Goal: Task Accomplishment & Management: Complete application form

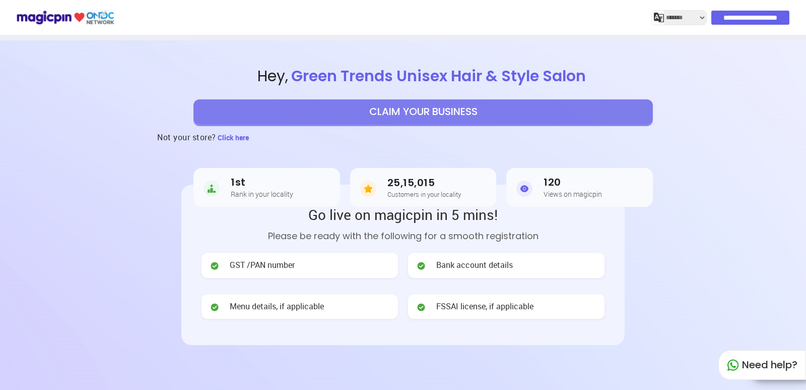
select select "*******"
click at [398, 108] on button "CLAIM YOUR BUSINESS" at bounding box center [424, 111] width 460 height 25
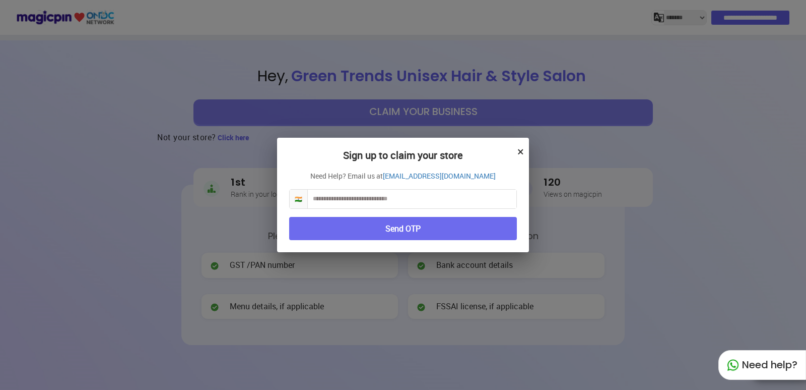
drag, startPoint x: 379, startPoint y: 198, endPoint x: 395, endPoint y: 196, distance: 15.2
click at [379, 198] on input "text" at bounding box center [412, 198] width 209 height 19
type input "*"
type input "**********"
click at [402, 229] on button "Send OTP" at bounding box center [403, 229] width 228 height 24
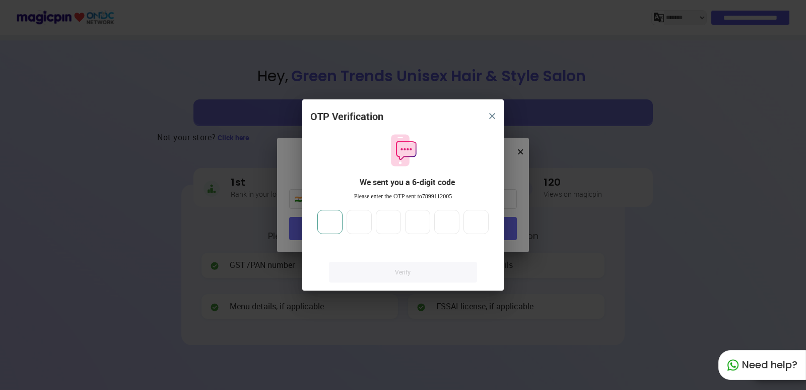
click at [332, 216] on input "number" at bounding box center [329, 222] width 25 height 24
type input "*"
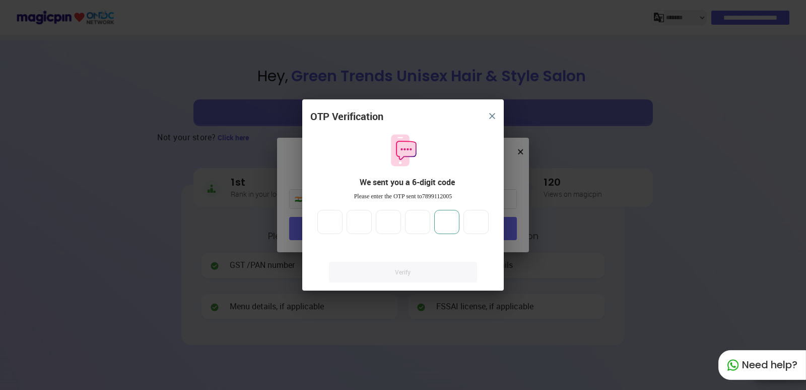
type input "*"
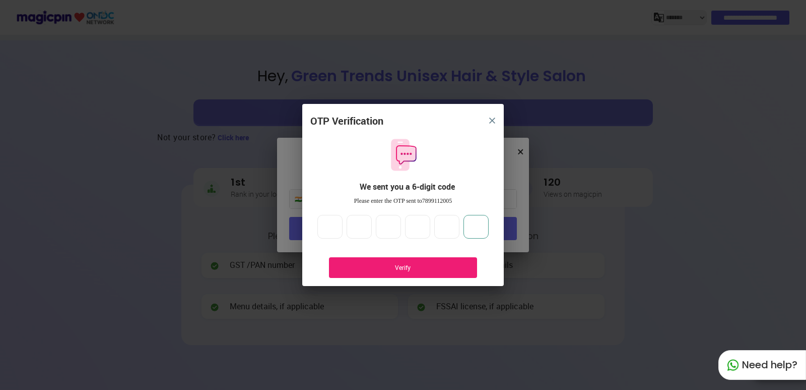
type input "*"
click at [384, 265] on div "Verify" at bounding box center [403, 267] width 118 height 9
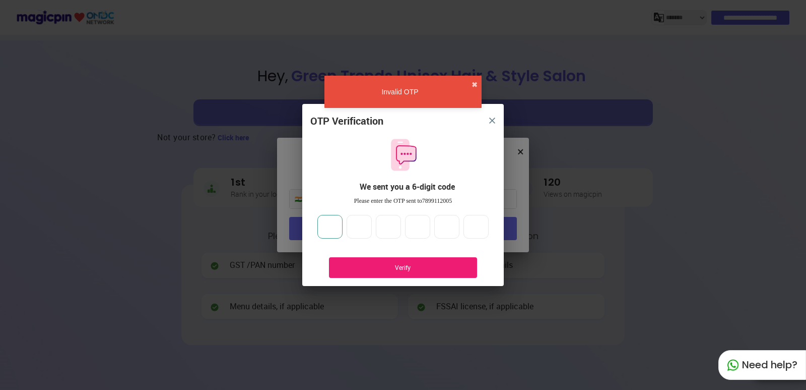
click at [337, 225] on input "*" at bounding box center [329, 227] width 25 height 24
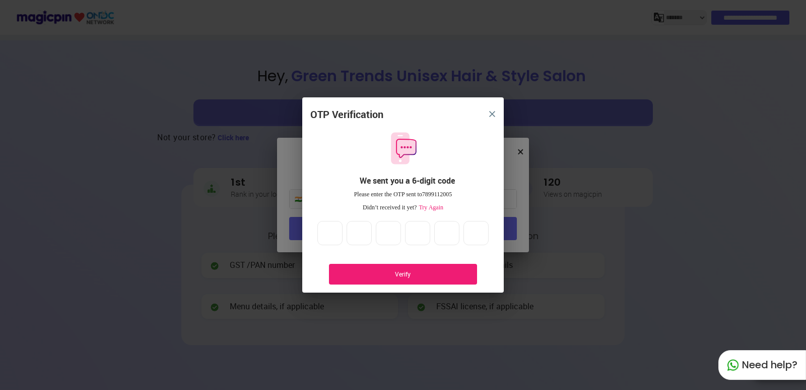
click at [415, 273] on div "Verify" at bounding box center [403, 274] width 118 height 9
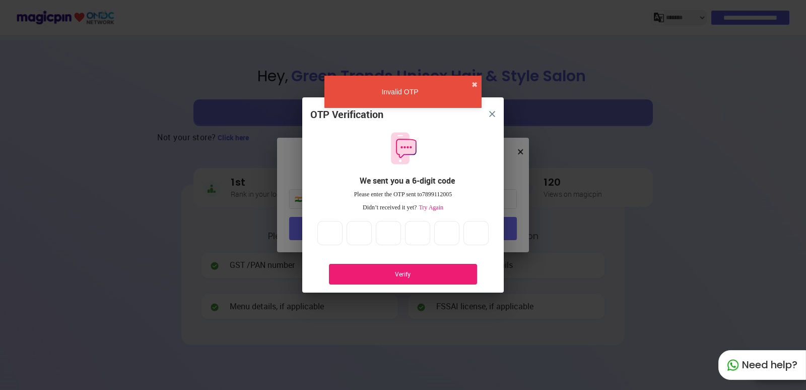
click at [475, 83] on button "✖" at bounding box center [475, 85] width 6 height 10
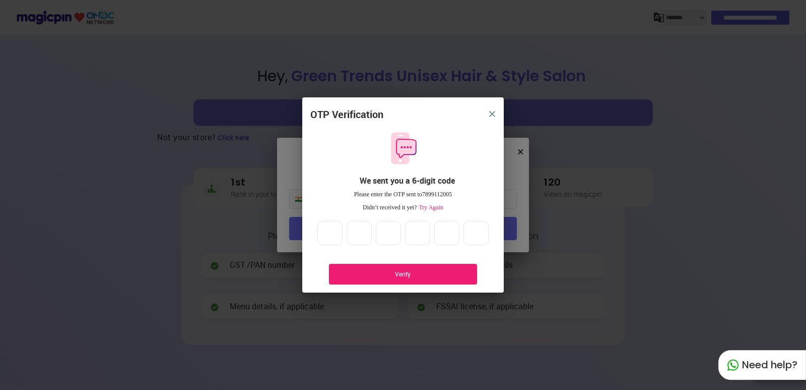
click at [494, 110] on button "close" at bounding box center [492, 114] width 18 height 18
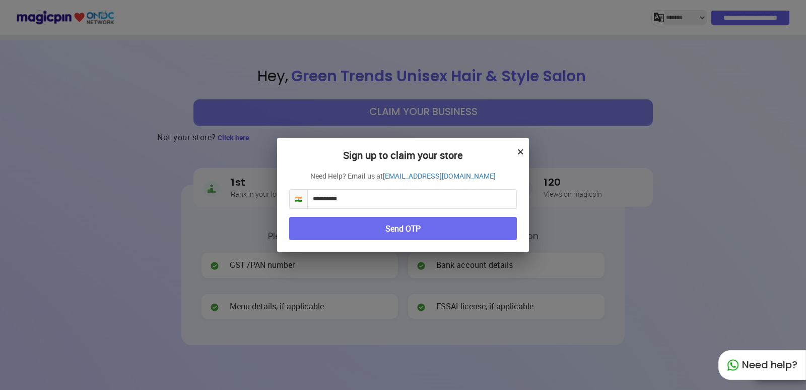
click at [405, 225] on button "Send OTP" at bounding box center [403, 229] width 228 height 24
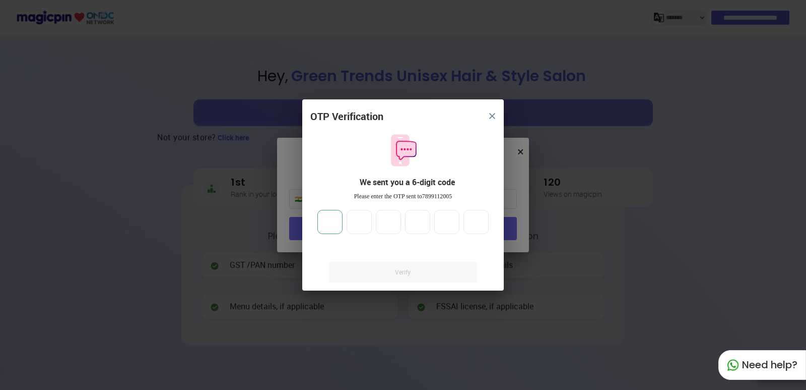
click at [336, 223] on input "number" at bounding box center [329, 222] width 25 height 24
type input "*"
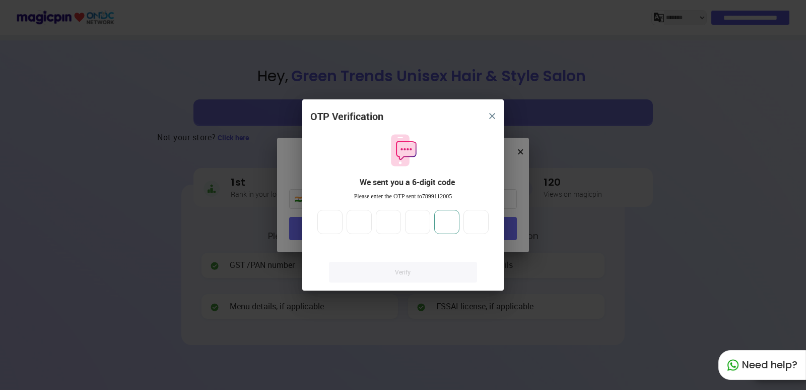
type input "*"
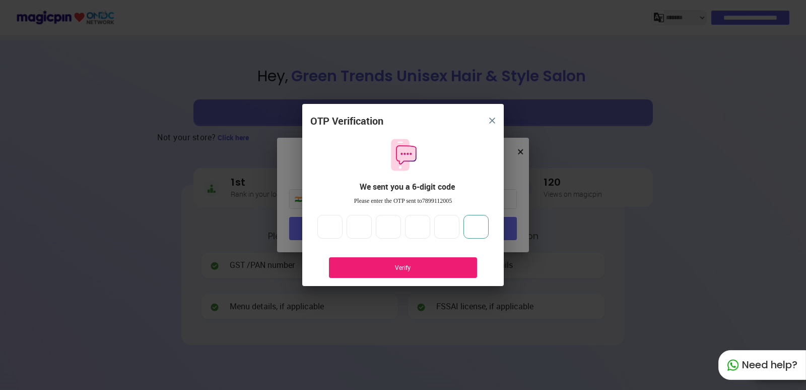
type input "*"
click at [379, 261] on div "Verify" at bounding box center [403, 267] width 148 height 21
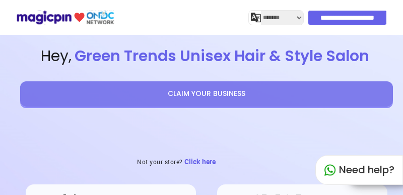
select select "*******"
click at [324, 17] on input "**********" at bounding box center [348, 18] width 78 height 14
